Goal: Task Accomplishment & Management: Complete application form

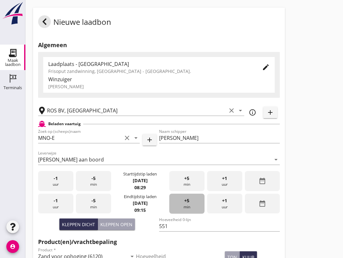
click at [185, 204] on span "+5" at bounding box center [186, 200] width 5 height 7
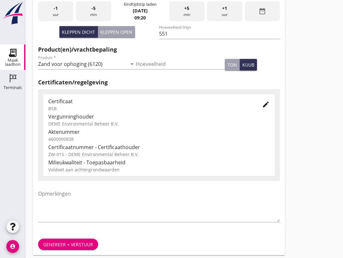
scroll to position [202, 0]
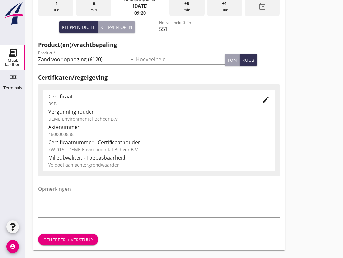
click at [81, 234] on button "Genereer + verstuur" at bounding box center [68, 238] width 60 height 11
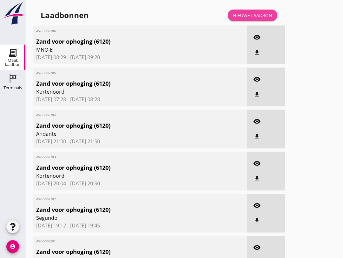
click at [254, 19] on div "Nieuwe laadbon" at bounding box center [252, 15] width 39 height 7
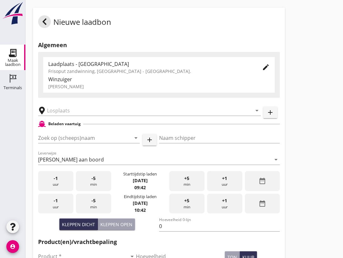
click at [70, 143] on input "Zoek op (scheeps)naam" at bounding box center [80, 138] width 84 height 10
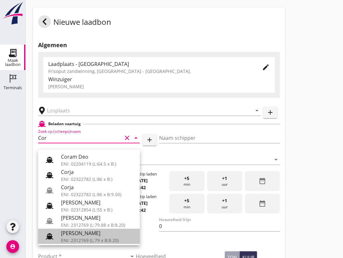
click at [107, 231] on div "[PERSON_NAME]" at bounding box center [98, 233] width 74 height 8
type input "[PERSON_NAME]"
type input "718"
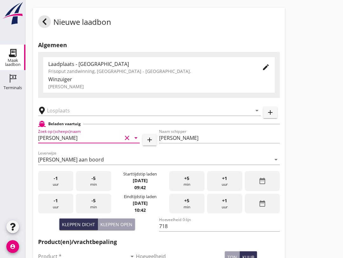
click at [90, 115] on input "text" at bounding box center [145, 110] width 196 height 10
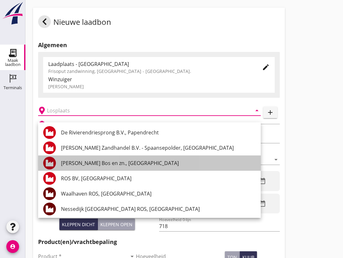
click at [98, 158] on div "[PERSON_NAME] Bos en zn., [GEOGRAPHIC_DATA]" at bounding box center [158, 162] width 195 height 15
type input "[PERSON_NAME] Bos en zn., [GEOGRAPHIC_DATA]"
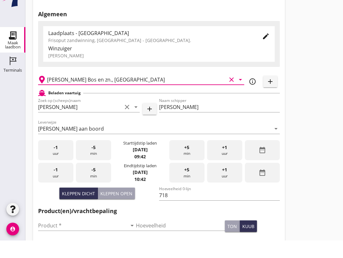
scroll to position [14, 0]
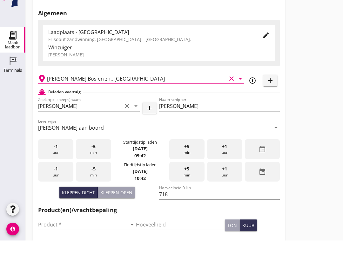
click at [67, 237] on input "Product *" at bounding box center [82, 242] width 89 height 10
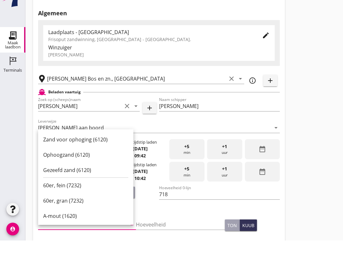
scroll to position [124, 0]
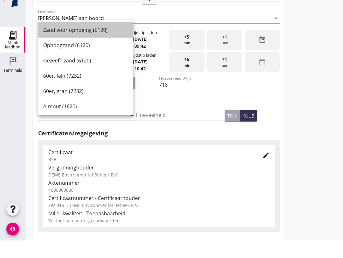
click at [107, 44] on div "Zand voor ophoging (6120)" at bounding box center [85, 48] width 85 height 8
type input "Zand voor ophoging (6120)"
